Goal: Check status: Check status

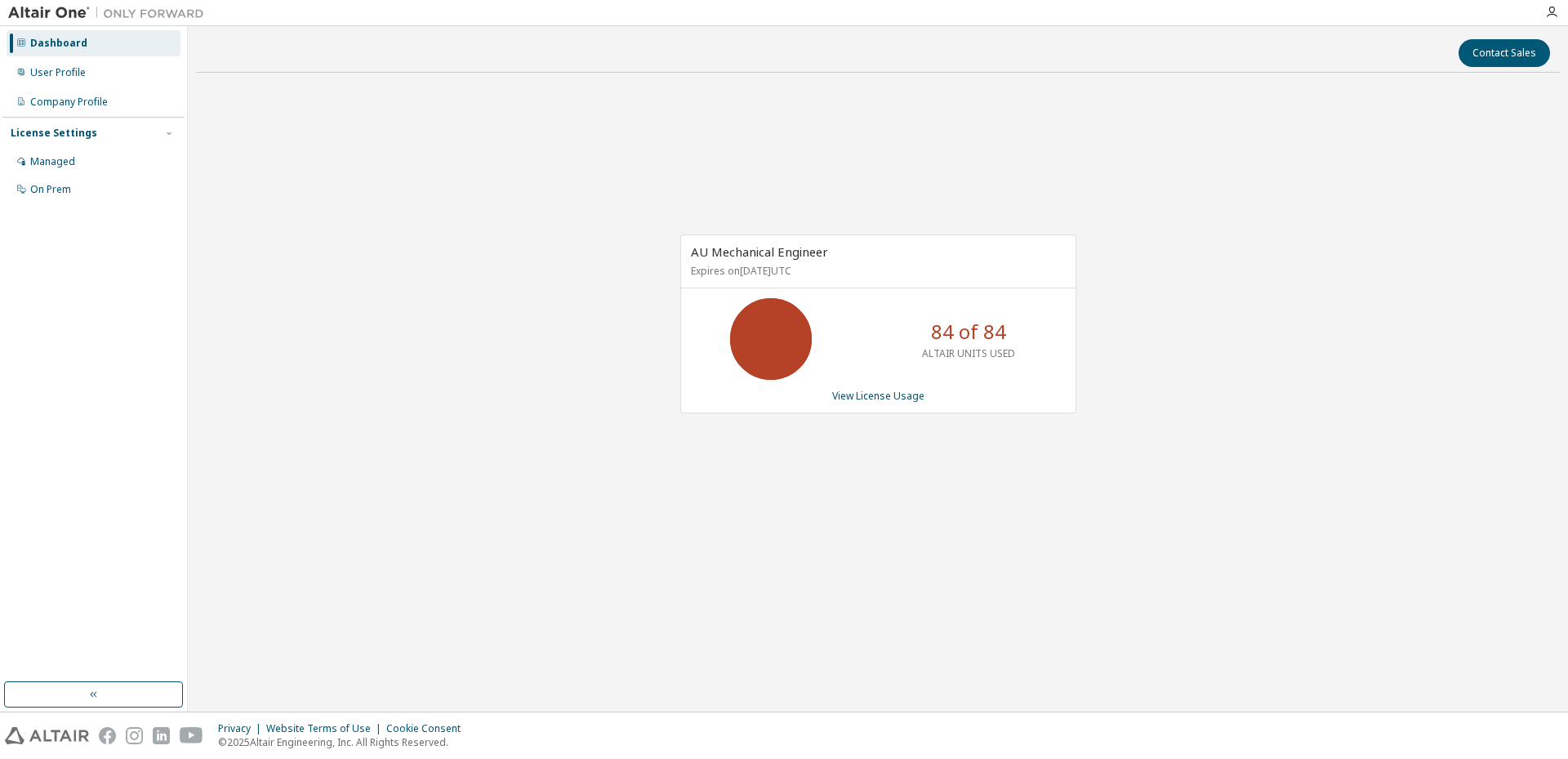
click at [855, 403] on div "AU Mechanical Engineer Expires on [DATE] UTC 84 of 84 ALTAIR UNITS USED View Li…" at bounding box center [878, 324] width 396 height 179
click at [856, 397] on link "View License Usage" at bounding box center [878, 395] width 92 height 14
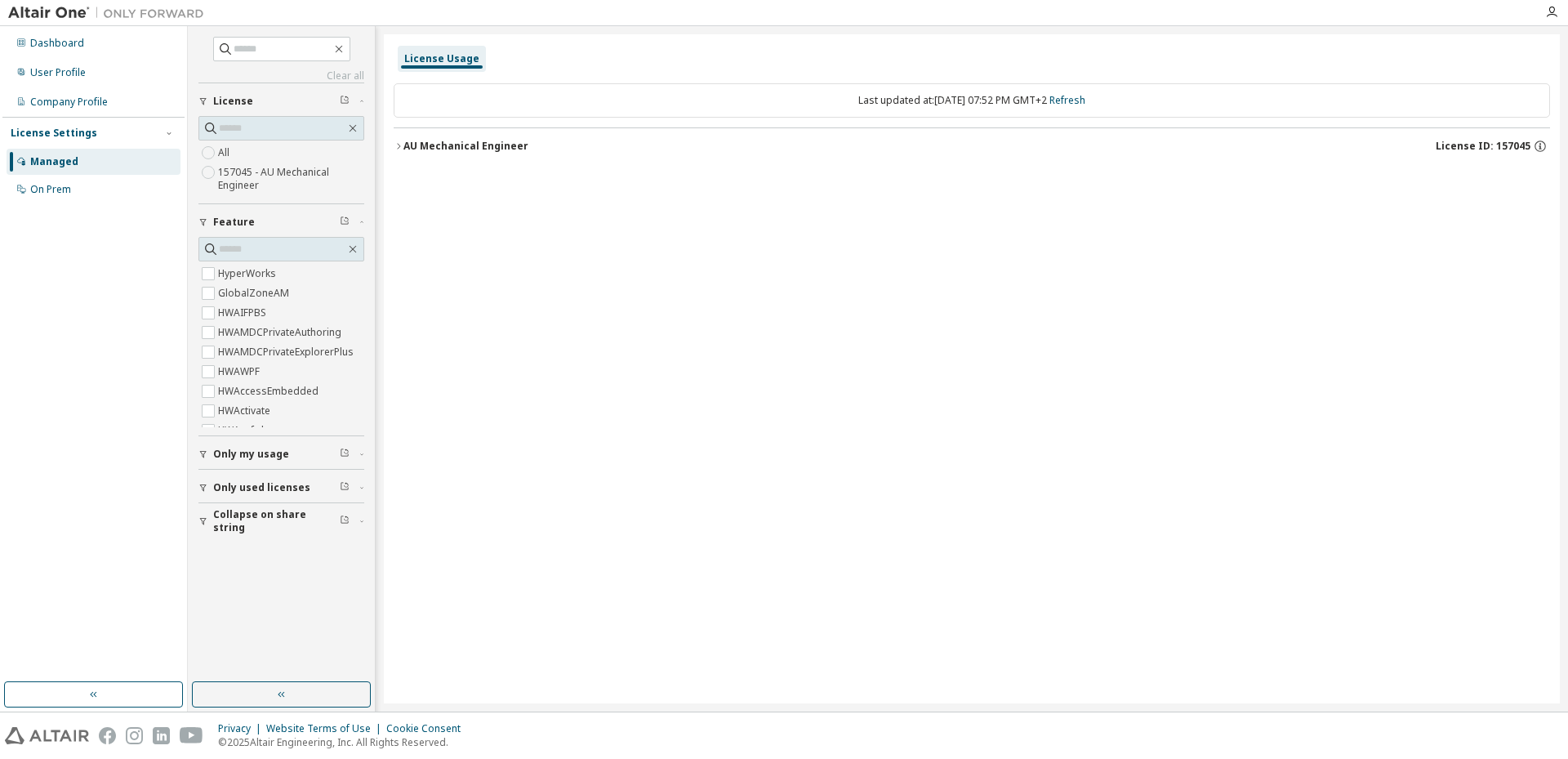
click at [404, 140] on div "AU Mechanical Engineer" at bounding box center [466, 147] width 125 height 13
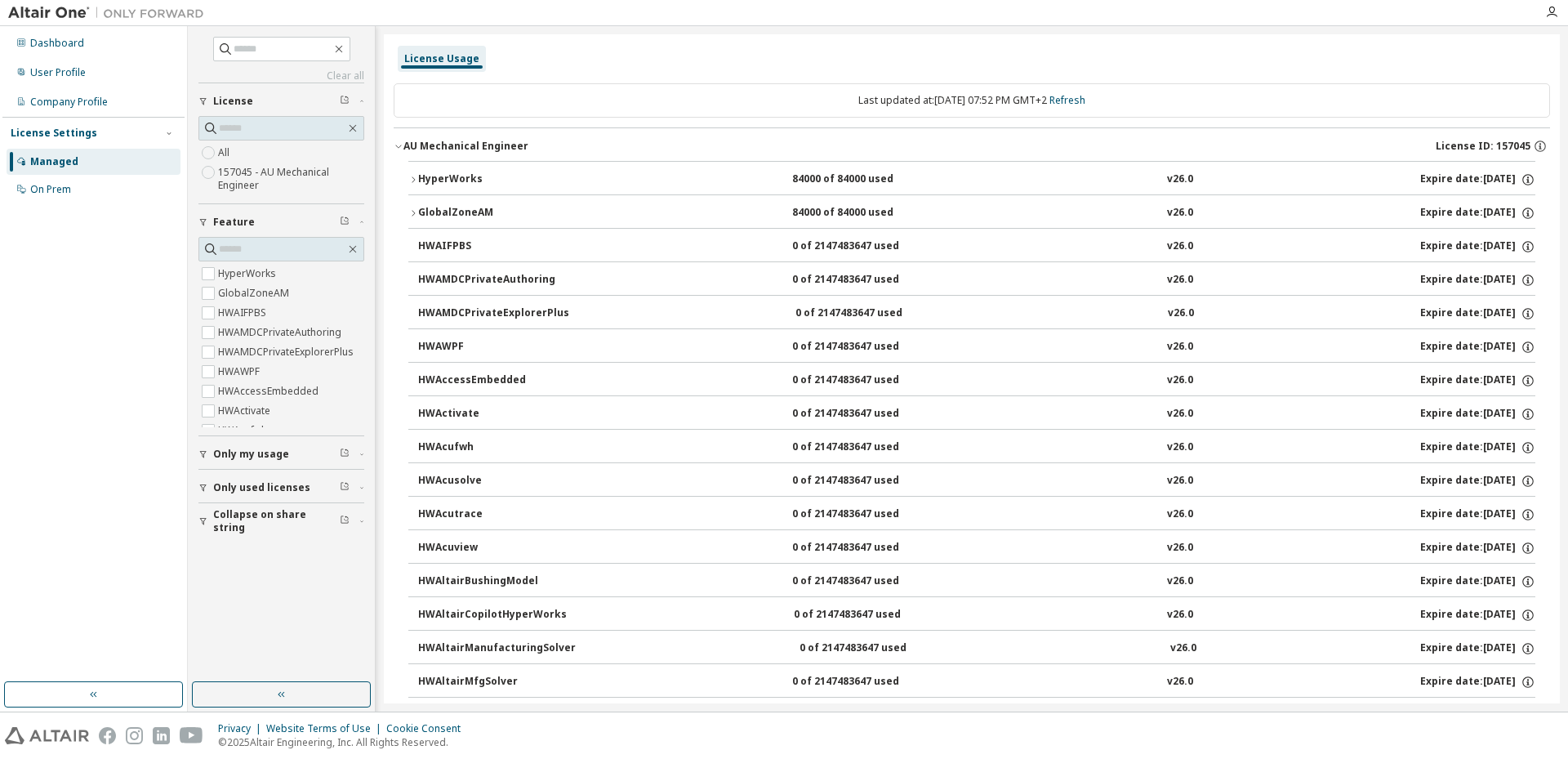
click at [415, 180] on icon "button" at bounding box center [414, 179] width 4 height 6
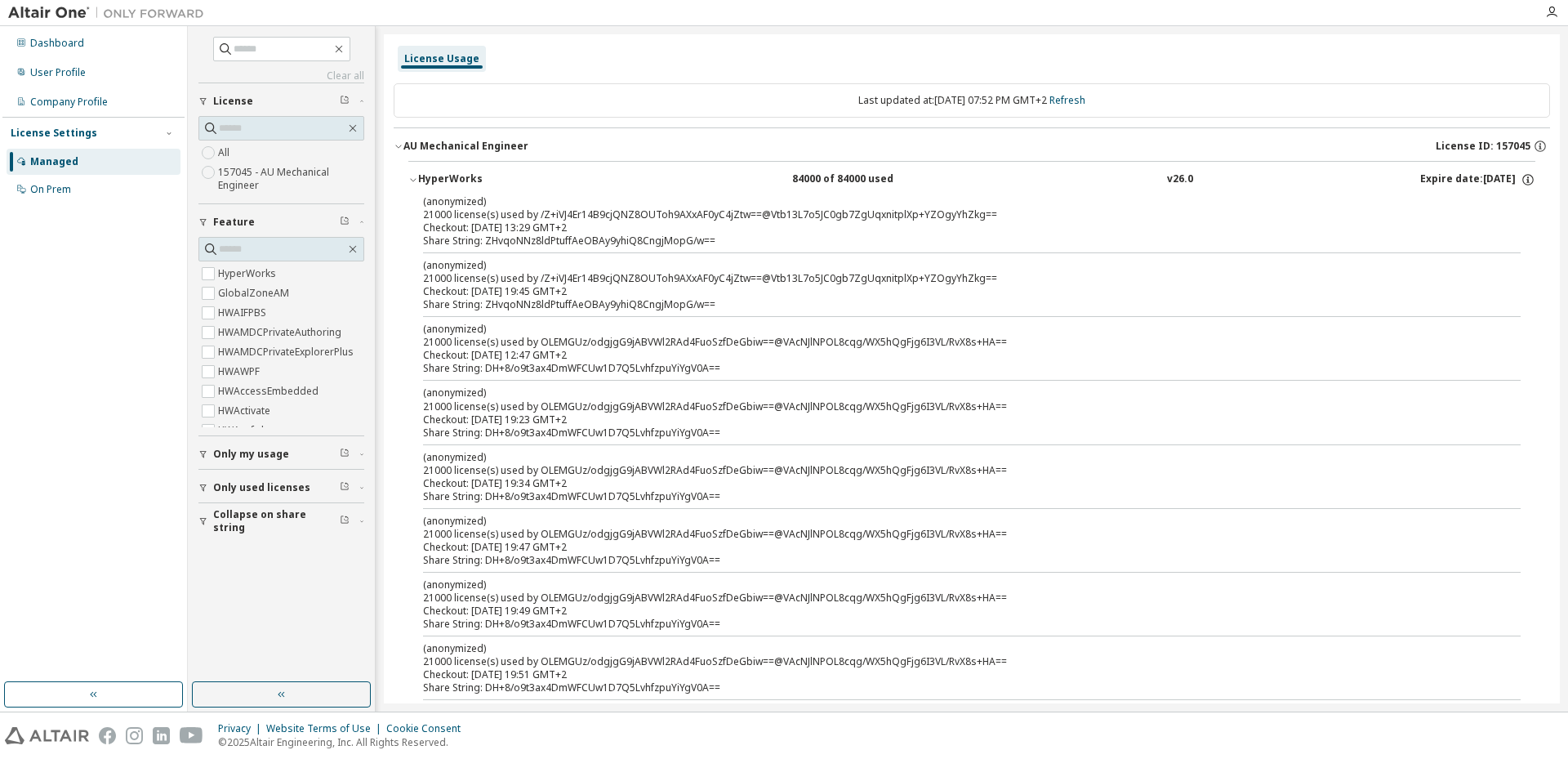
click at [415, 181] on icon "button" at bounding box center [413, 179] width 10 height 10
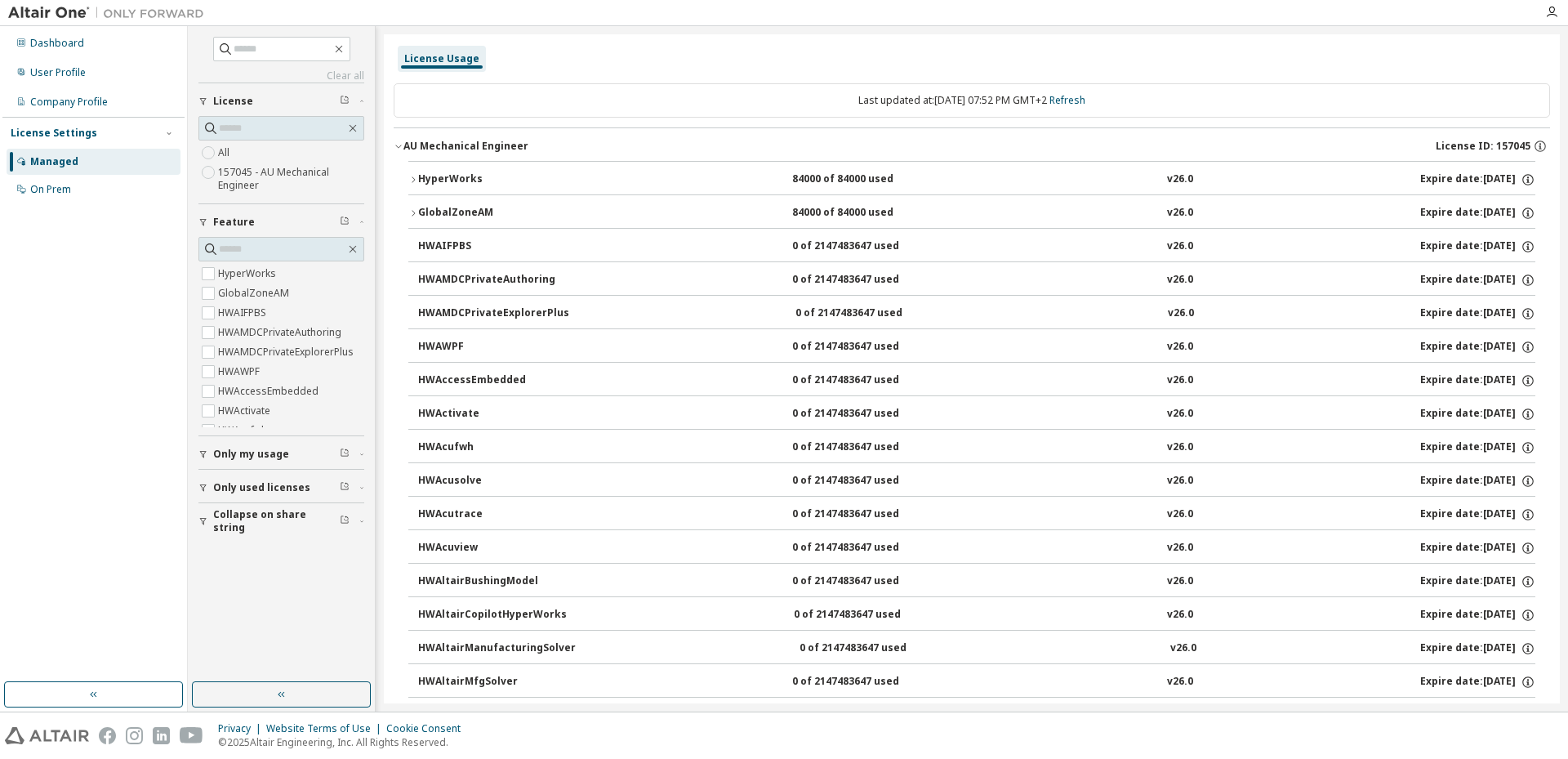
click at [398, 151] on button "AU Mechanical Engineer License ID: 157045" at bounding box center [971, 146] width 1156 height 36
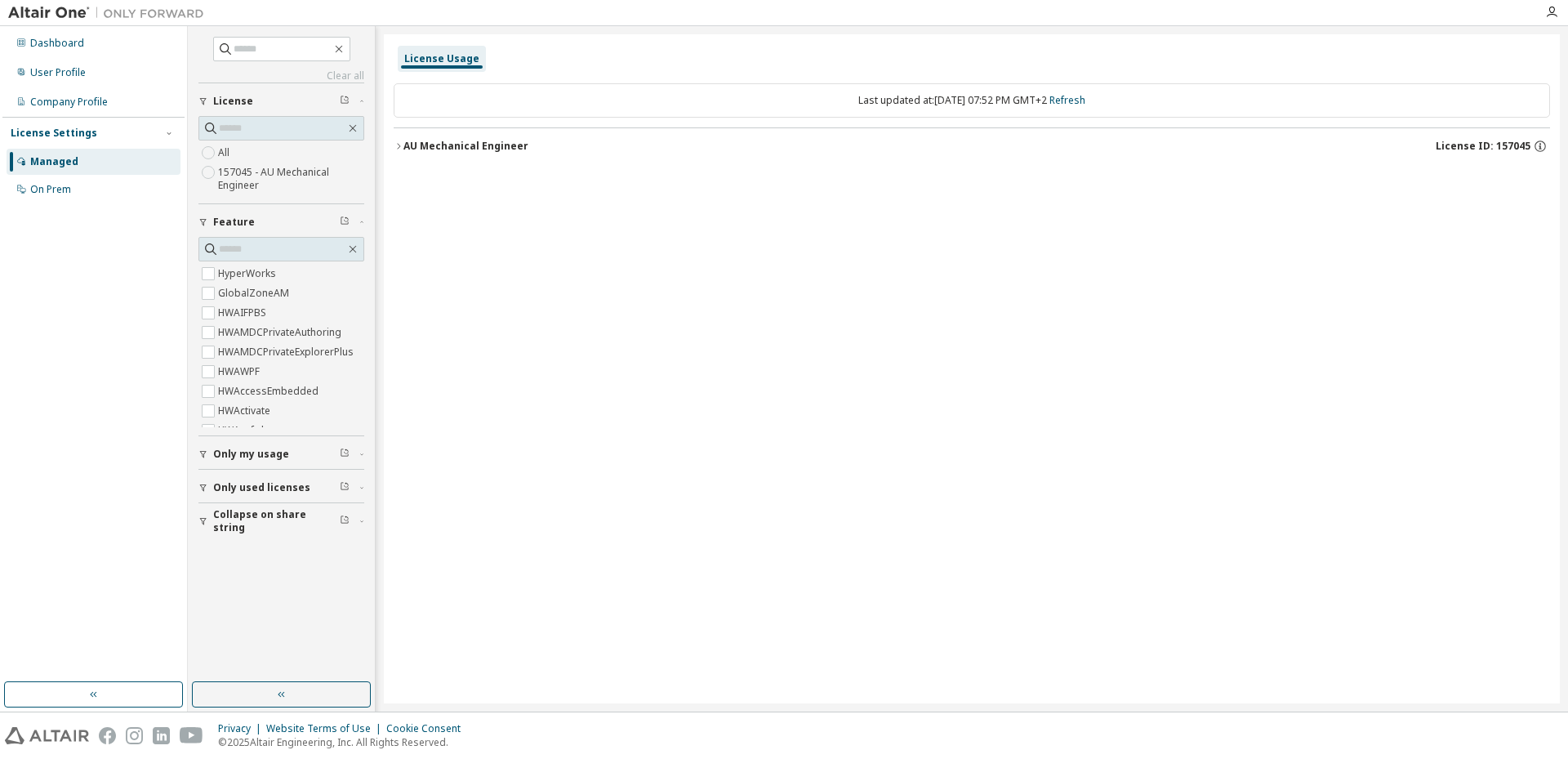
click at [914, 352] on div "License Usage Last updated at: Mon 2025-10-06 07:52 PM GMT+2 Refresh AU Mechani…" at bounding box center [971, 368] width 1176 height 669
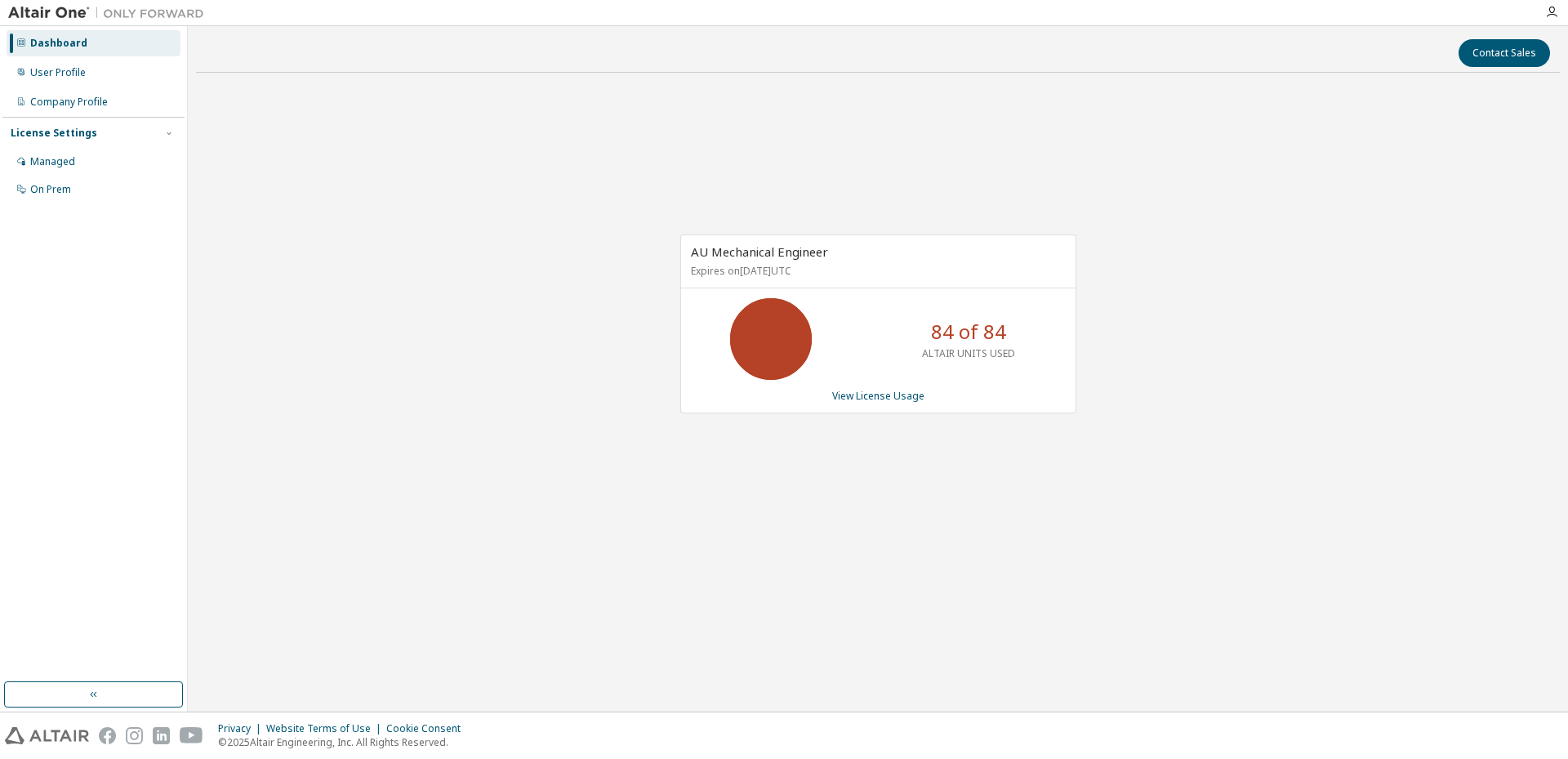
click at [333, 179] on div "AU Mechanical Engineer Expires on [DATE] UTC 84 of 84 ALTAIR UNITS USED View Li…" at bounding box center [878, 332] width 1364 height 494
